Goal: Task Accomplishment & Management: Use online tool/utility

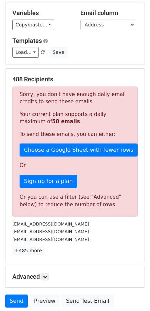
scroll to position [90, 0]
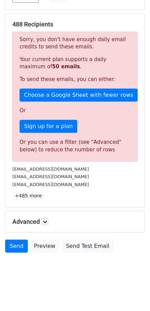
click at [52, 220] on h5 "Advanced" at bounding box center [74, 222] width 125 height 8
click at [49, 221] on link at bounding box center [45, 222] width 8 height 8
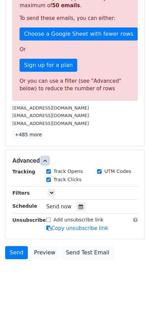
scroll to position [153, 0]
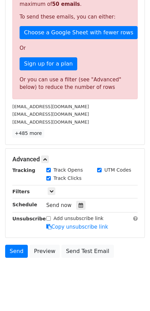
click at [49, 198] on div "Tracking Track Opens UTM Codes Track Clicks Filters Only include spreadsheet ro…" at bounding box center [74, 199] width 125 height 64
click at [51, 194] on link at bounding box center [52, 192] width 8 height 8
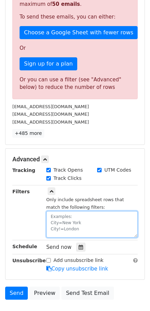
click at [55, 221] on textarea at bounding box center [91, 224] width 91 height 26
paste textarea "Date"
paste textarea "[DATE]"
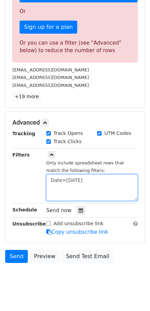
scroll to position [200, 0]
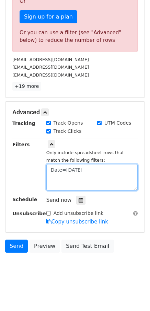
type textarea "Date=[DATE]"
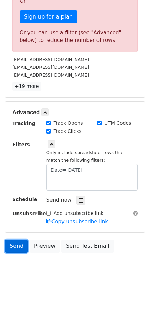
click at [20, 243] on link "Send" at bounding box center [16, 246] width 23 height 13
